Goal: Information Seeking & Learning: Learn about a topic

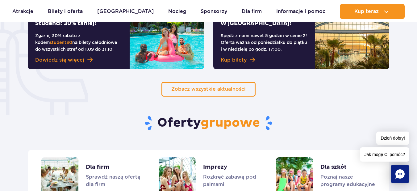
scroll to position [587, 0]
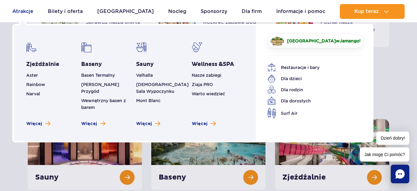
click at [22, 5] on link "Atrakcje" at bounding box center [22, 11] width 21 height 15
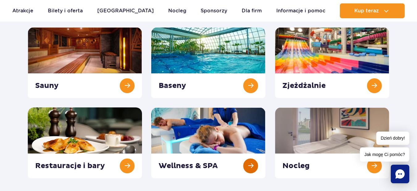
scroll to position [62, 0]
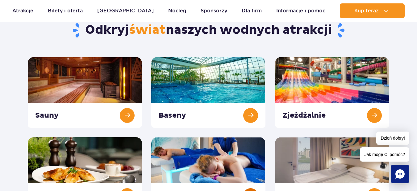
click at [238, 70] on link at bounding box center [208, 92] width 114 height 71
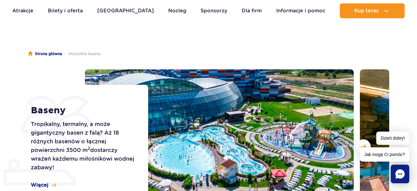
scroll to position [62, 0]
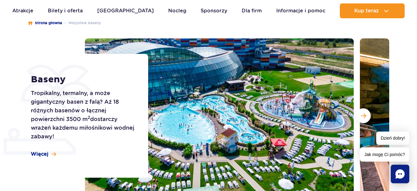
click at [55, 38] on div "Baseny Tropikalny, termalny, a może gigantyczny basen z falą? Aż 18 różnych bas…" at bounding box center [208, 115] width 371 height 154
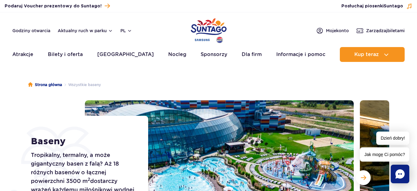
scroll to position [31, 0]
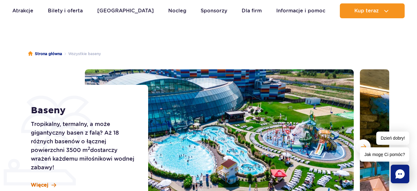
click at [53, 184] on span at bounding box center [54, 184] width 5 height 5
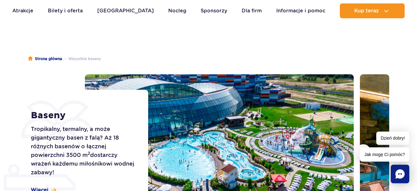
scroll to position [64, 0]
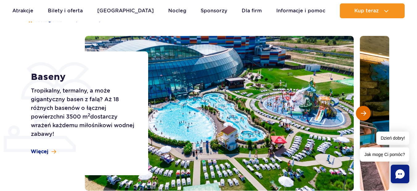
click at [362, 111] on span "Następny slajd" at bounding box center [363, 113] width 5 height 6
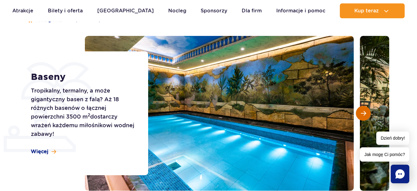
click at [362, 111] on span "Następny slajd" at bounding box center [363, 113] width 5 height 6
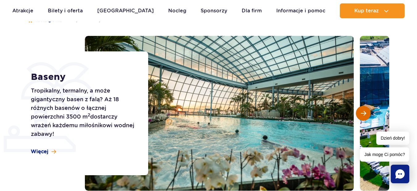
click at [362, 111] on span "Następny slajd" at bounding box center [363, 113] width 5 height 6
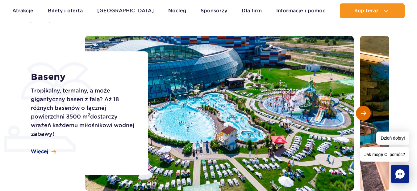
click at [362, 111] on span "Następny slajd" at bounding box center [363, 113] width 5 height 6
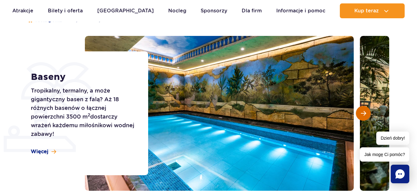
click at [362, 111] on span "Następny slajd" at bounding box center [363, 113] width 5 height 6
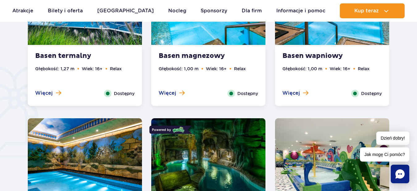
scroll to position [373, 0]
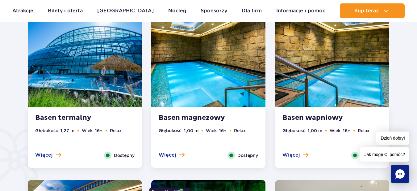
click at [107, 85] on img at bounding box center [85, 58] width 114 height 97
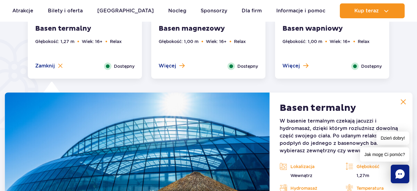
scroll to position [456, 0]
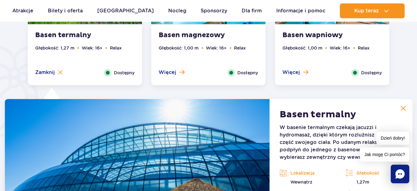
click at [406, 108] on img at bounding box center [404, 108] width 6 height 6
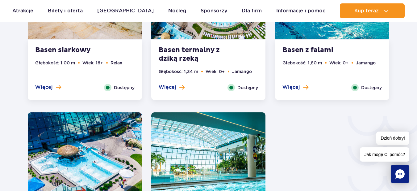
scroll to position [919, 0]
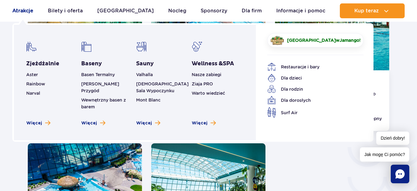
click at [19, 8] on link "Atrakcje" at bounding box center [22, 10] width 21 height 15
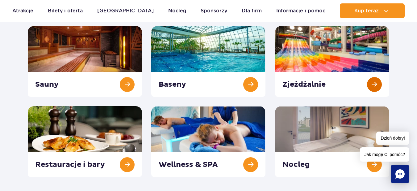
click at [339, 60] on link at bounding box center [332, 61] width 114 height 71
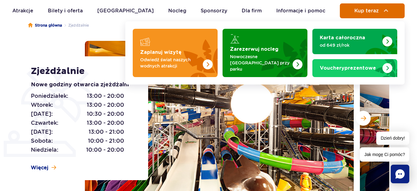
scroll to position [62, 0]
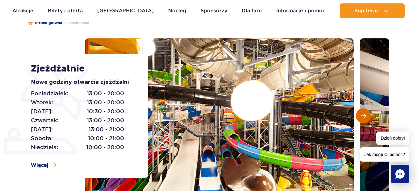
click at [363, 114] on span "Następny slajd" at bounding box center [363, 116] width 5 height 6
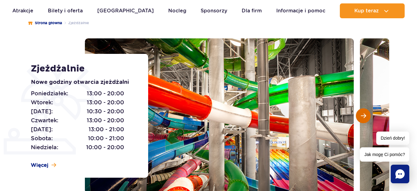
click at [363, 114] on span "Następny slajd" at bounding box center [363, 116] width 5 height 6
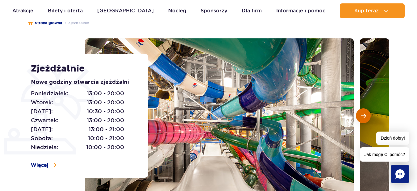
click at [363, 114] on span "Następny slajd" at bounding box center [363, 116] width 5 height 6
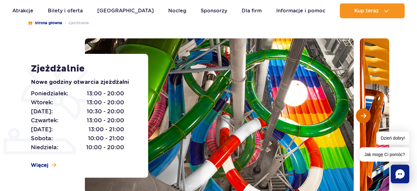
click at [363, 114] on span "Następny slajd" at bounding box center [363, 116] width 5 height 6
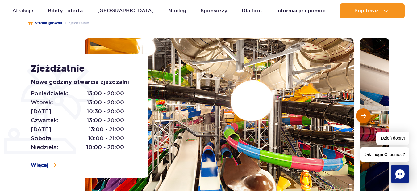
click at [363, 114] on span "Następny slajd" at bounding box center [363, 116] width 5 height 6
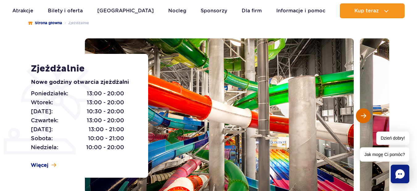
click at [363, 114] on span "Następny slajd" at bounding box center [363, 116] width 5 height 6
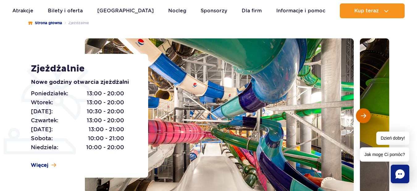
click at [363, 114] on span "Następny slajd" at bounding box center [363, 116] width 5 height 6
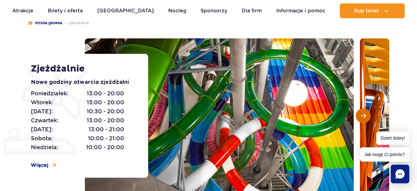
click at [363, 114] on span "Następny slajd" at bounding box center [363, 116] width 5 height 6
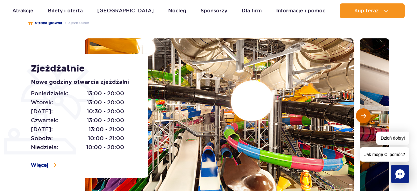
click at [363, 114] on span "Następny slajd" at bounding box center [363, 116] width 5 height 6
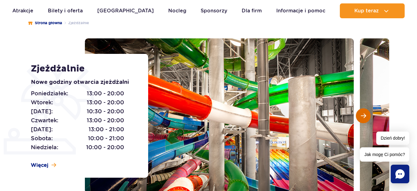
click at [363, 114] on span "Następny slajd" at bounding box center [363, 116] width 5 height 6
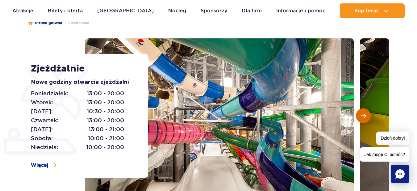
click at [363, 114] on span "Następny slajd" at bounding box center [363, 116] width 5 height 6
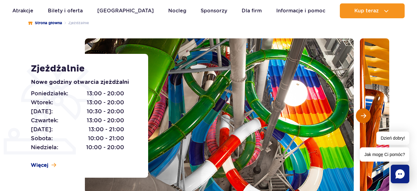
click at [363, 114] on span "Następny slajd" at bounding box center [363, 116] width 5 height 6
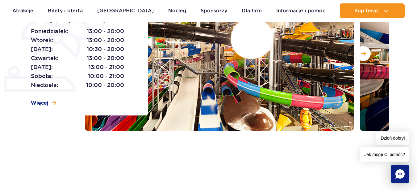
scroll to position [63, 0]
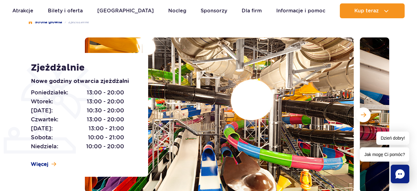
drag, startPoint x: 39, startPoint y: 130, endPoint x: 234, endPoint y: 29, distance: 220.0
click at [234, 29] on ul "Strona główna Zjeżdżalnie" at bounding box center [208, 21] width 361 height 31
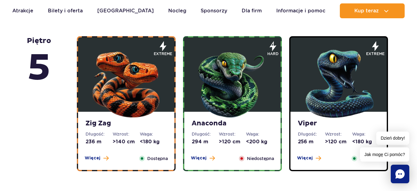
scroll to position [402, 0]
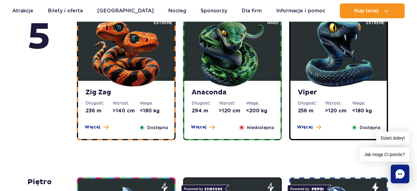
click at [117, 103] on dt "Wzrost:" at bounding box center [126, 103] width 27 height 6
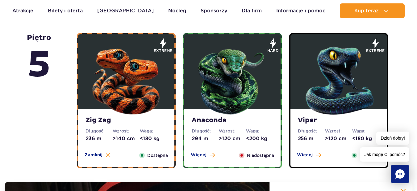
scroll to position [365, 0]
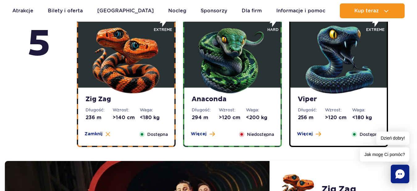
click at [231, 79] on img at bounding box center [232, 58] width 74 height 74
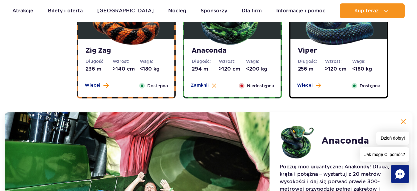
scroll to position [396, 0]
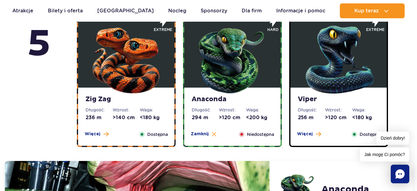
click at [336, 90] on img at bounding box center [339, 58] width 74 height 74
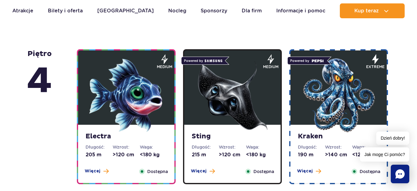
scroll to position [735, 0]
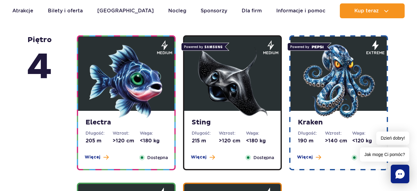
click at [142, 78] on img at bounding box center [126, 81] width 74 height 74
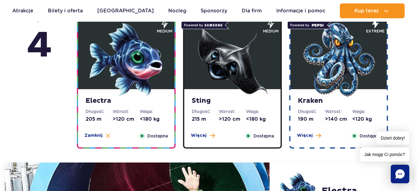
click at [200, 59] on img at bounding box center [232, 60] width 74 height 74
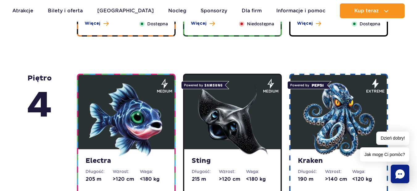
scroll to position [506, 0]
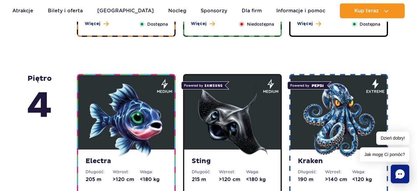
click at [322, 110] on img at bounding box center [339, 120] width 74 height 74
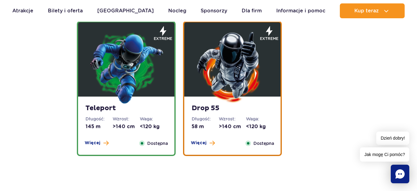
scroll to position [907, 0]
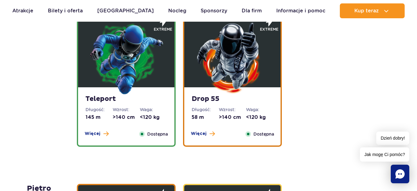
click at [122, 60] on img at bounding box center [126, 58] width 74 height 74
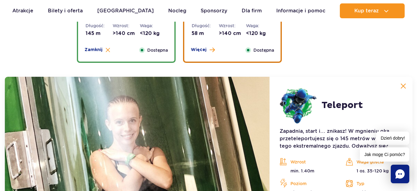
scroll to position [807, 0]
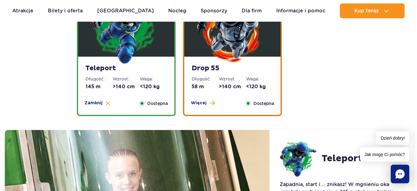
click at [232, 64] on img at bounding box center [232, 27] width 74 height 74
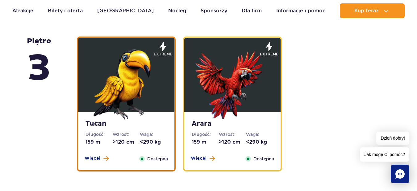
click at [138, 61] on img at bounding box center [126, 82] width 74 height 74
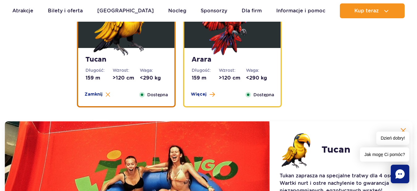
scroll to position [885, 0]
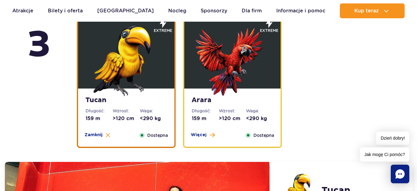
click at [100, 48] on img at bounding box center [126, 59] width 74 height 74
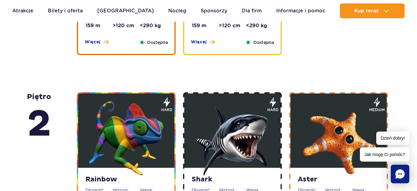
click at [114, 32] on div "Tucan Długość: 159 m Wzrost: >120 cm Waga: <290 kg Więcej Zamknij Dostępna" at bounding box center [126, 25] width 96 height 58
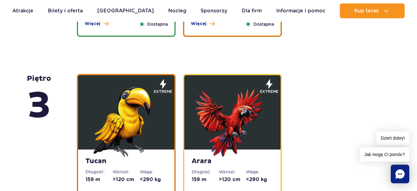
click at [231, 122] on img at bounding box center [232, 120] width 74 height 74
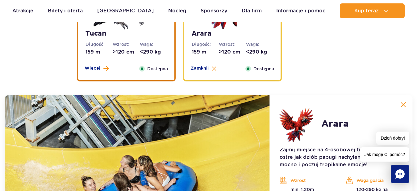
scroll to position [1040, 0]
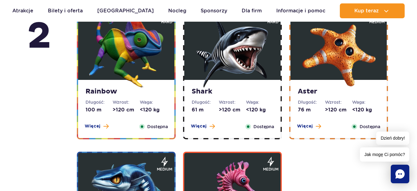
click at [116, 66] on img at bounding box center [126, 50] width 74 height 74
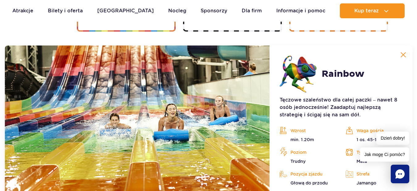
scroll to position [1212, 0]
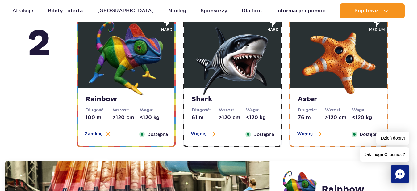
click at [187, 53] on figure at bounding box center [232, 50] width 96 height 74
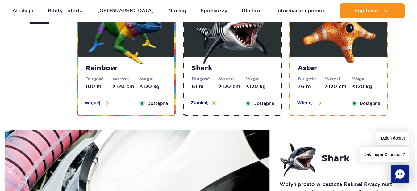
click at [334, 62] on img at bounding box center [339, 27] width 74 height 74
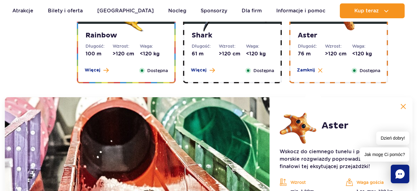
scroll to position [1027, 0]
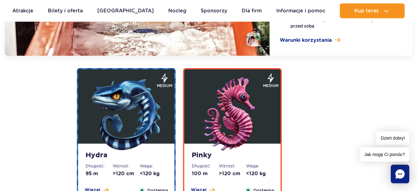
click at [124, 113] on img at bounding box center [126, 114] width 74 height 74
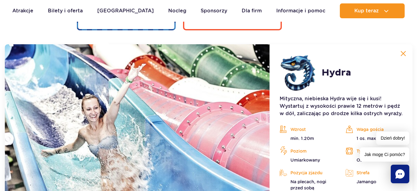
scroll to position [1267, 0]
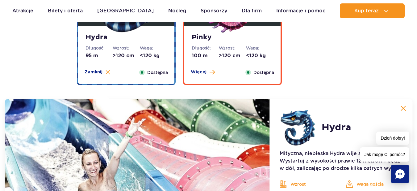
click at [248, 40] on strong "Pinky" at bounding box center [233, 37] width 82 height 9
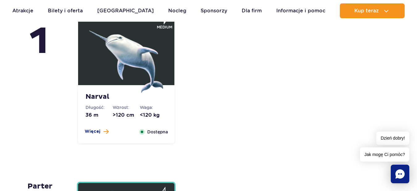
scroll to position [1575, 0]
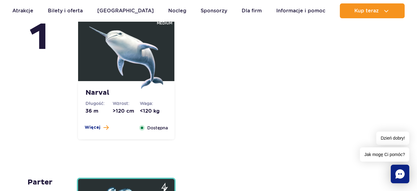
click at [112, 52] on img at bounding box center [126, 52] width 74 height 74
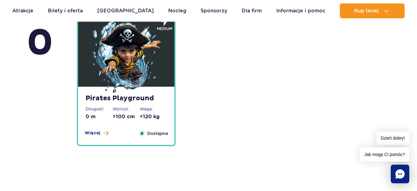
scroll to position [1747, 0]
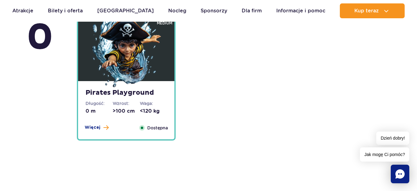
click at [133, 51] on img at bounding box center [126, 52] width 74 height 74
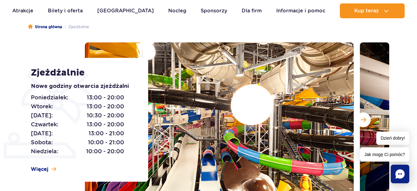
scroll to position [0, 0]
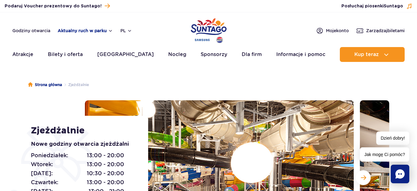
drag, startPoint x: 128, startPoint y: 28, endPoint x: 110, endPoint y: 30, distance: 18.7
drag, startPoint x: 110, startPoint y: 30, endPoint x: 59, endPoint y: 73, distance: 66.2
click at [59, 73] on ul "Strona główna Zjeżdżalnie" at bounding box center [208, 84] width 361 height 31
